Goal: Check status: Check status

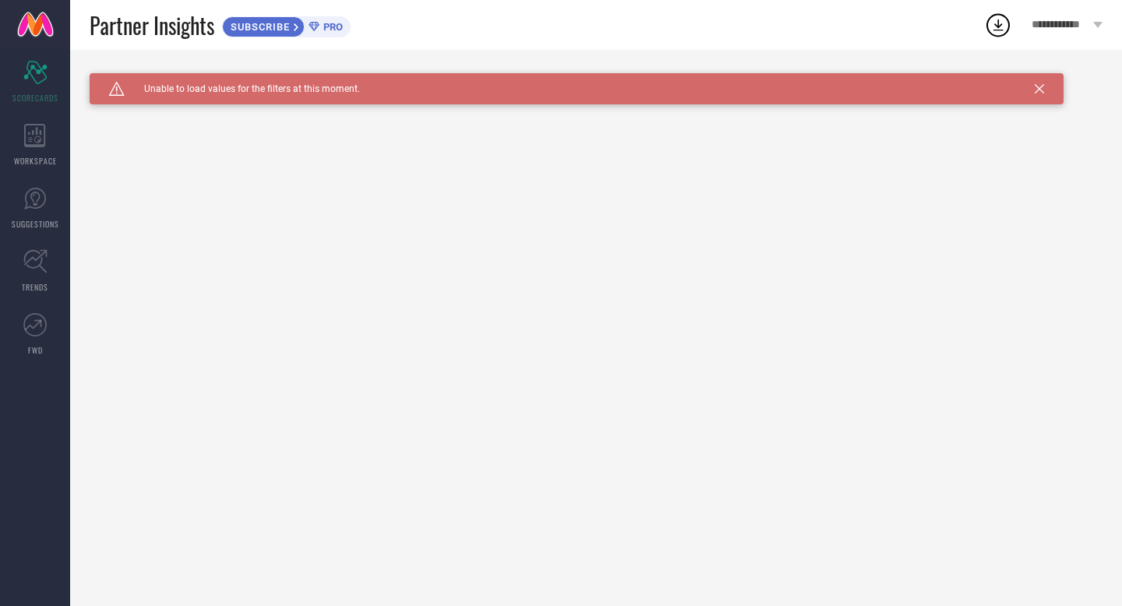
click at [294, 26] on span "SUBSCRIBE" at bounding box center [258, 27] width 71 height 12
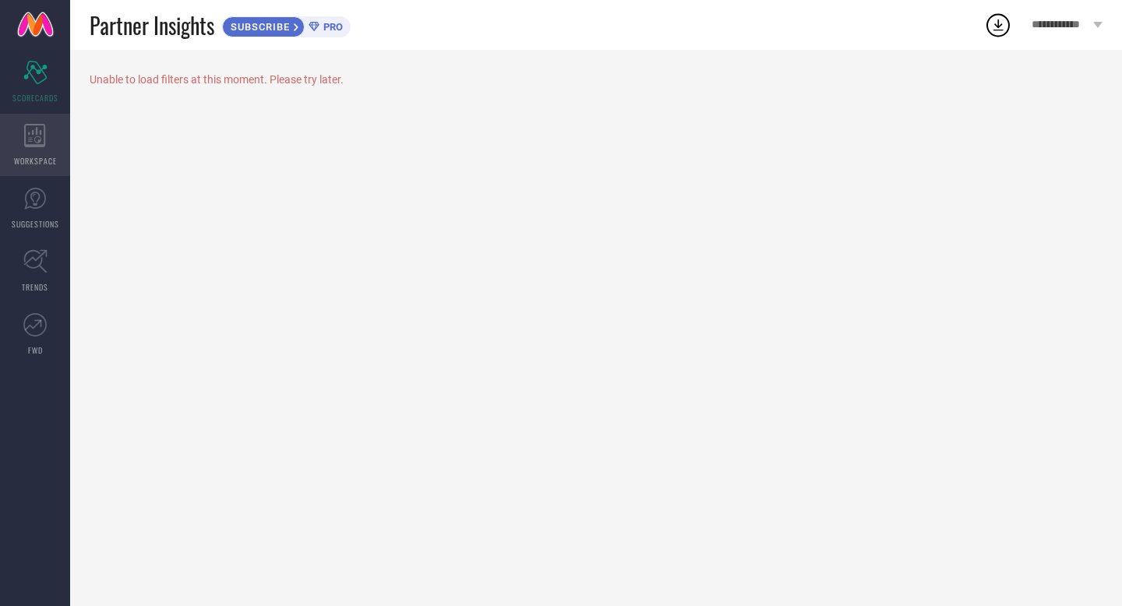
click at [29, 128] on icon at bounding box center [35, 135] width 22 height 23
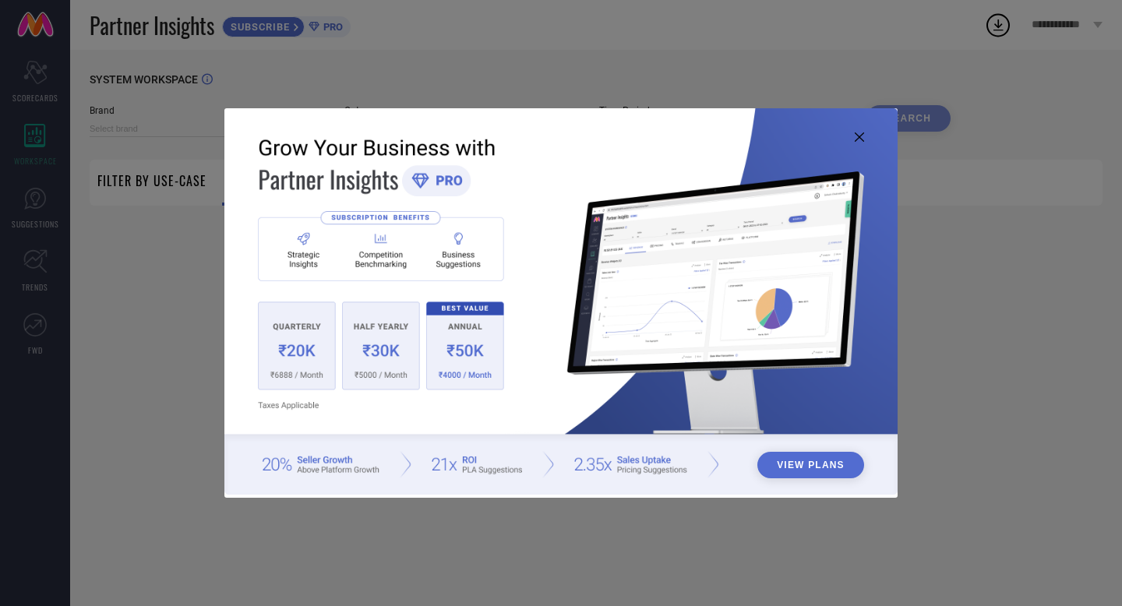
type input "1 STOP FASHION"
type input "All"
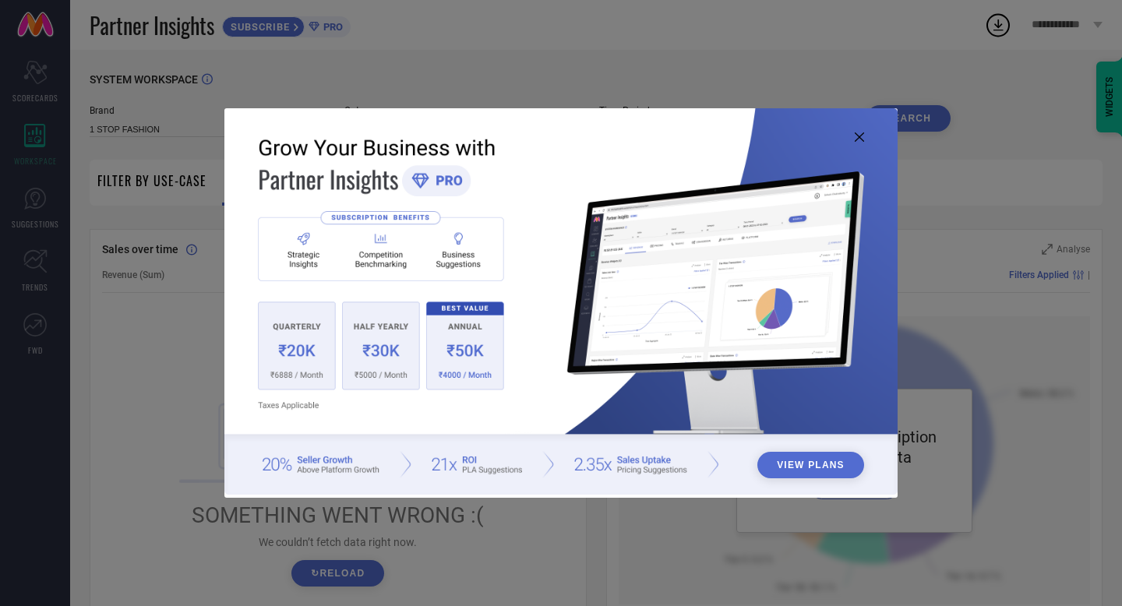
click at [859, 139] on icon at bounding box center [859, 136] width 9 height 9
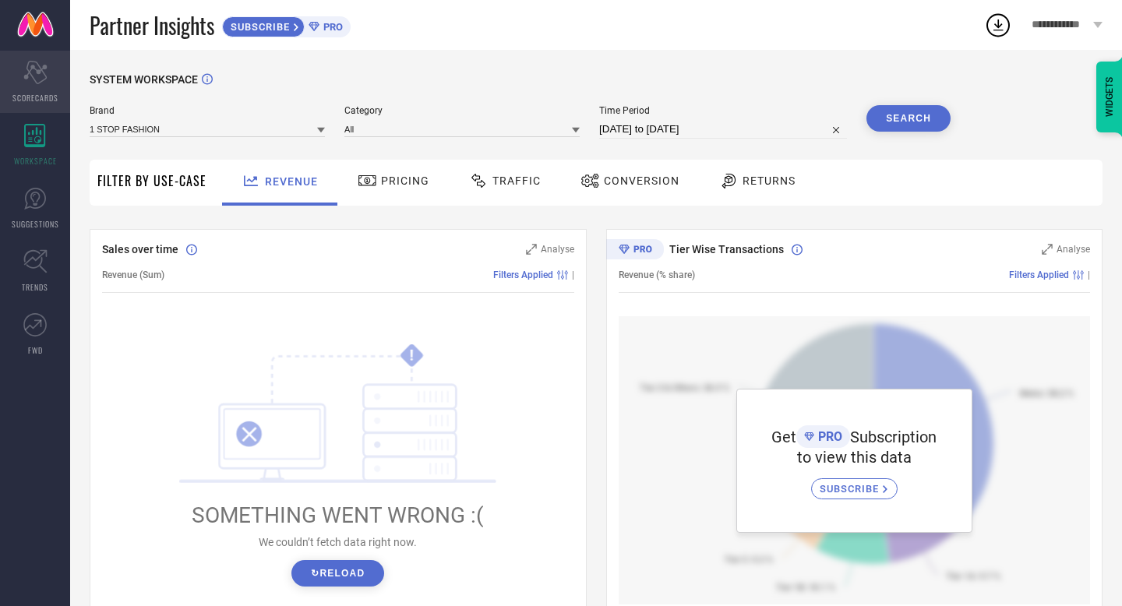
click at [30, 87] on div "Scorecard SCORECARDS" at bounding box center [35, 82] width 70 height 62
